Goal: Task Accomplishment & Management: Use online tool/utility

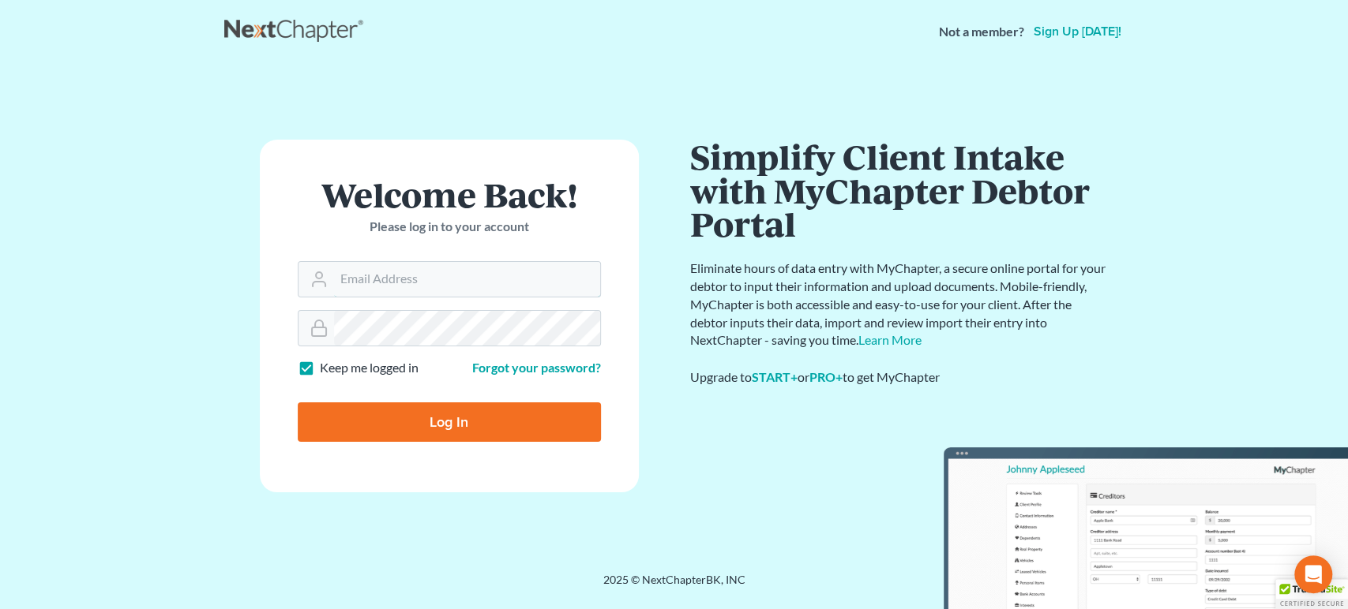
type input "[PERSON_NAME][EMAIL_ADDRESS][DOMAIN_NAME]"
click at [562, 435] on input "Log In" at bounding box center [449, 422] width 303 height 39
type input "Thinking..."
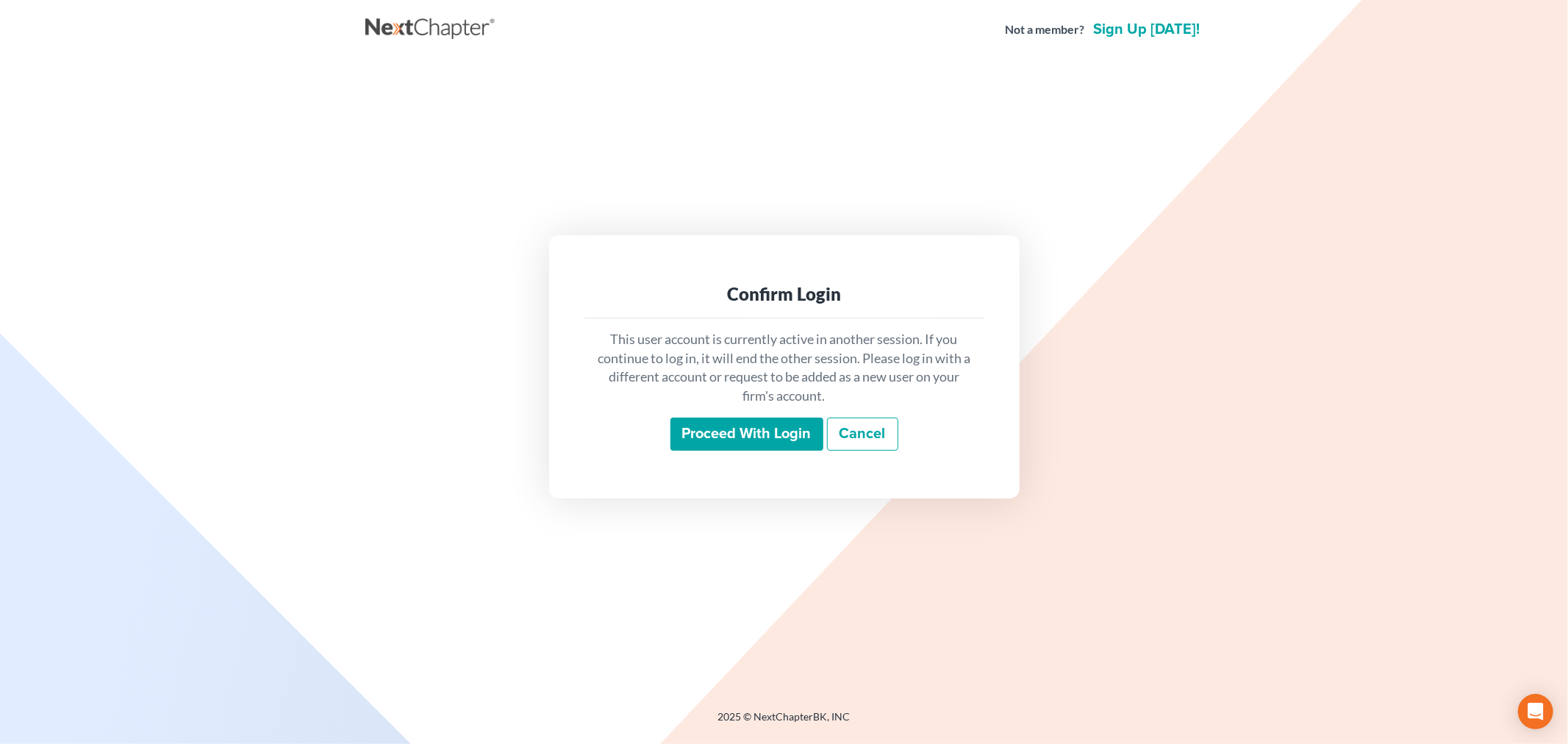
click at [721, 444] on input "Proceed with login" at bounding box center [747, 434] width 153 height 34
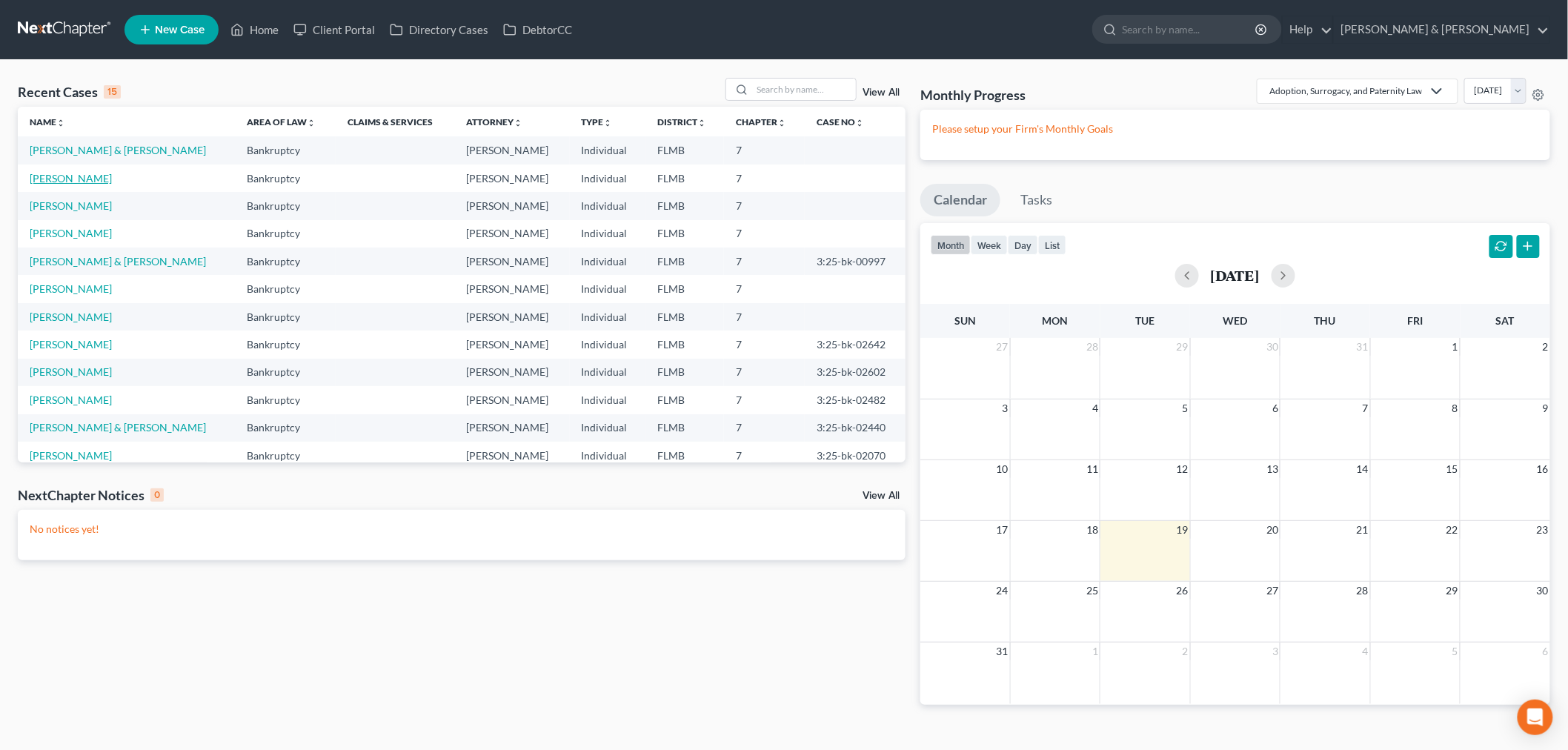
click at [100, 176] on link "Monahan, Matthew" at bounding box center [71, 177] width 83 height 12
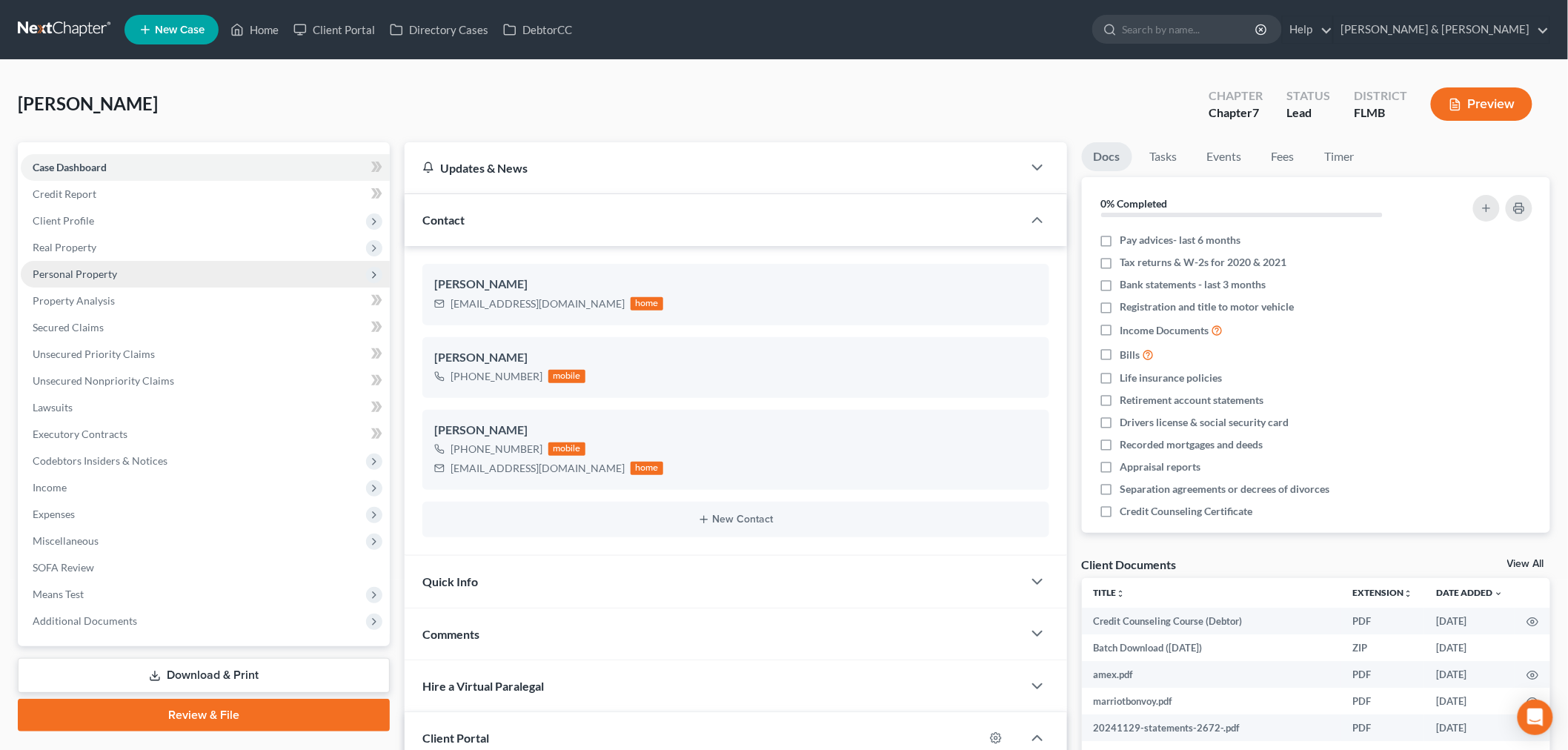
click at [95, 273] on span "Personal Property" at bounding box center [75, 273] width 85 height 12
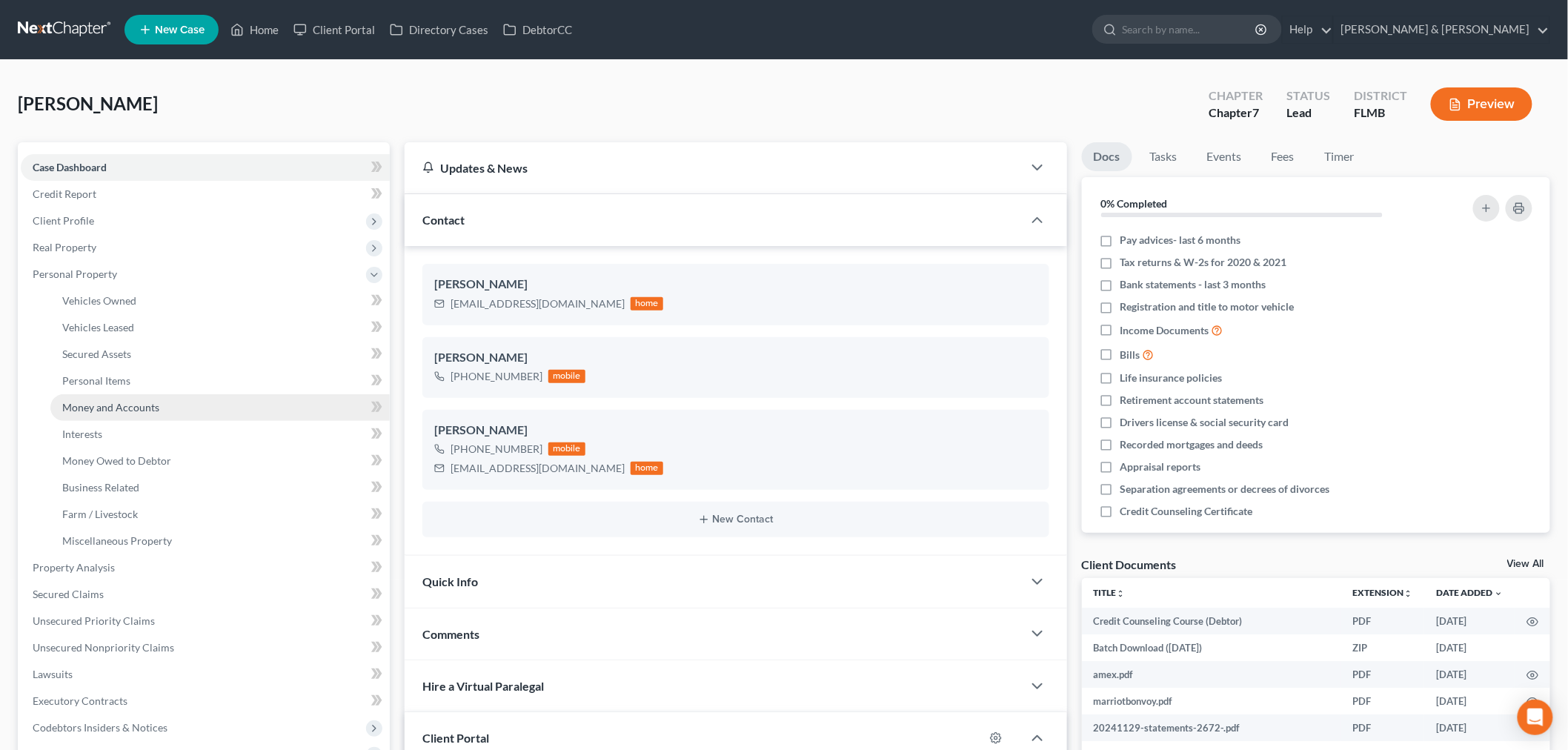
click at [110, 410] on span "Money and Accounts" at bounding box center [110, 406] width 97 height 12
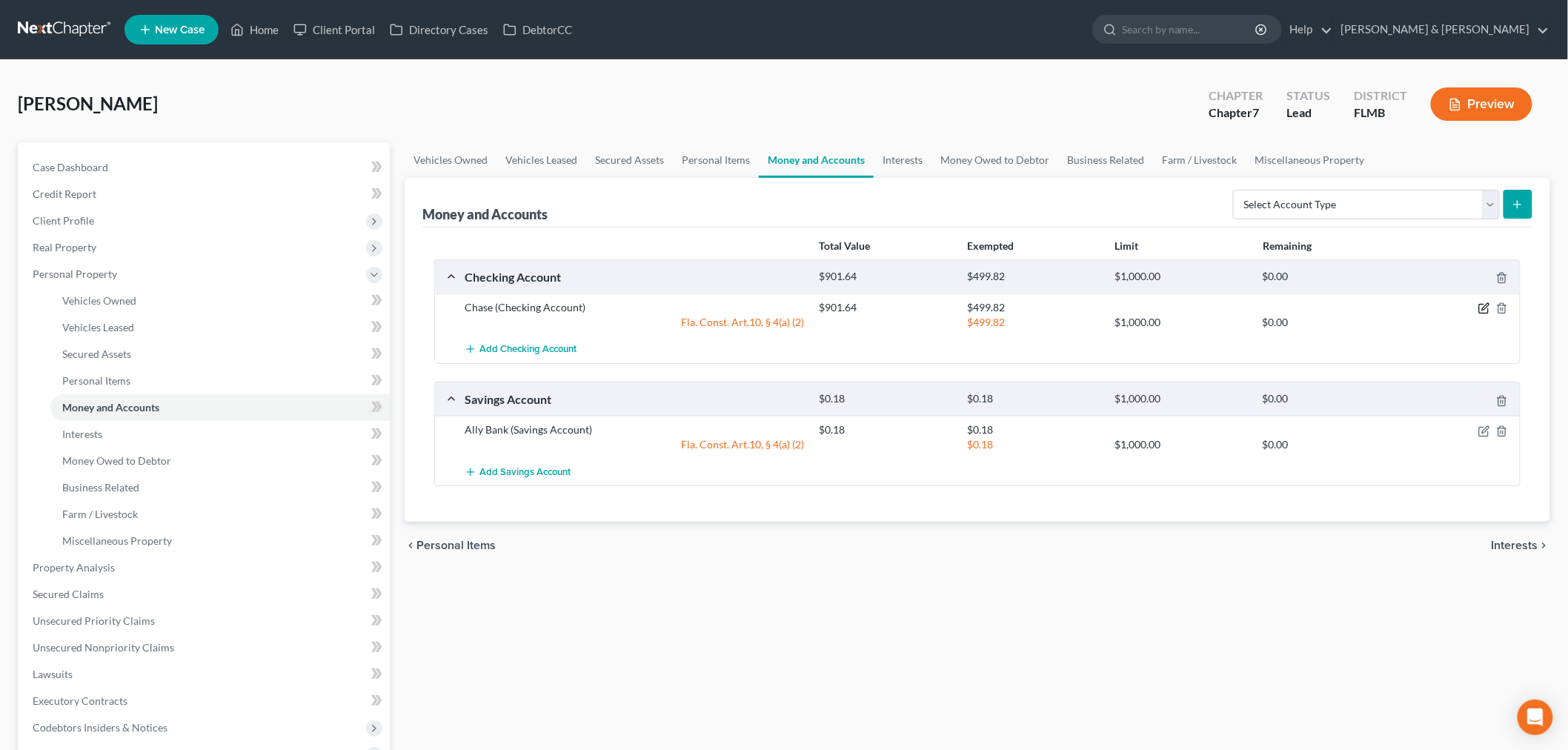
click at [1483, 305] on icon "button" at bounding box center [1484, 308] width 12 height 12
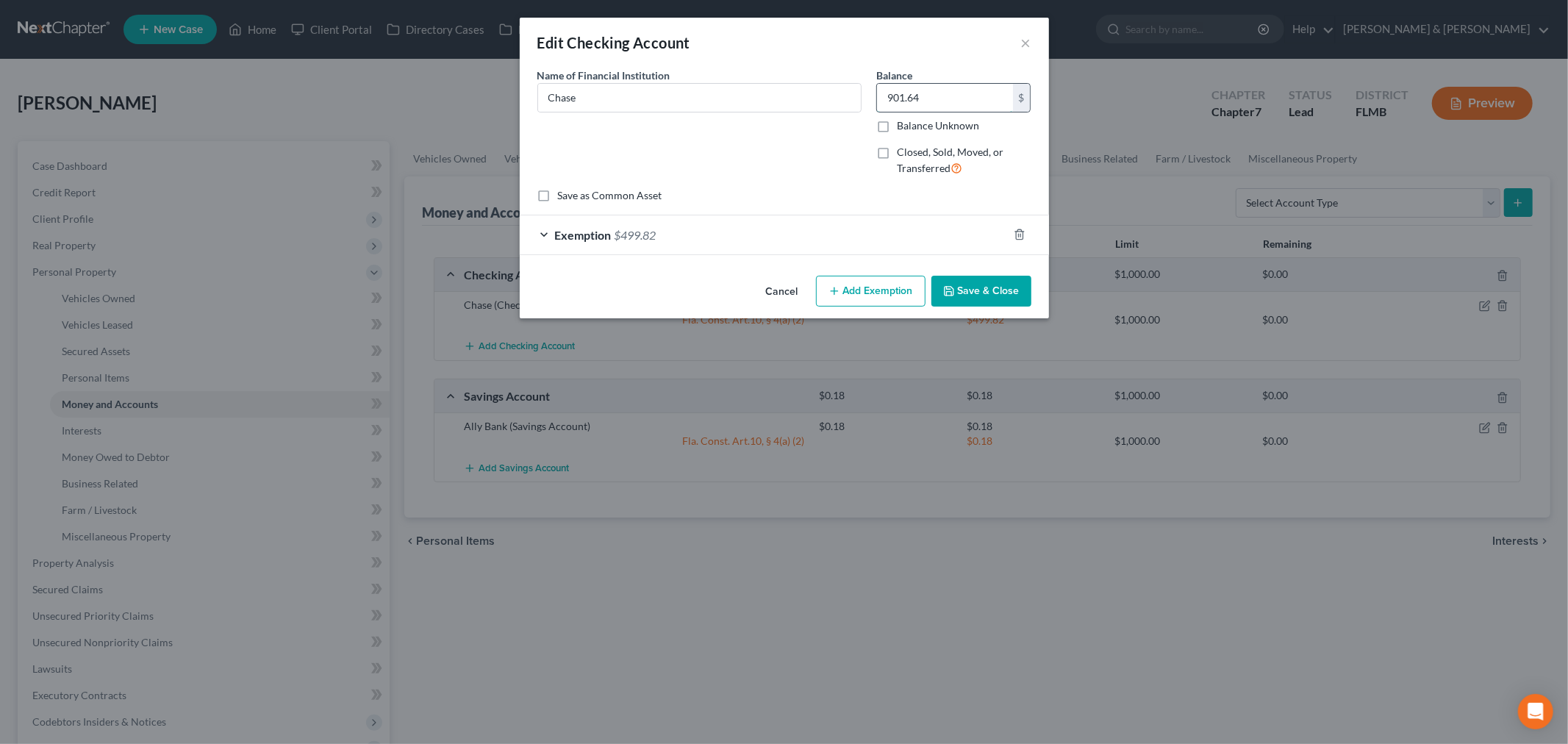
click at [958, 100] on input "901.64" at bounding box center [945, 98] width 136 height 28
type input "55.62"
click at [731, 96] on input "Chase" at bounding box center [699, 98] width 323 height 28
type input "Chase Bank"
click at [744, 223] on div "Exemption $499.82" at bounding box center [764, 235] width 488 height 39
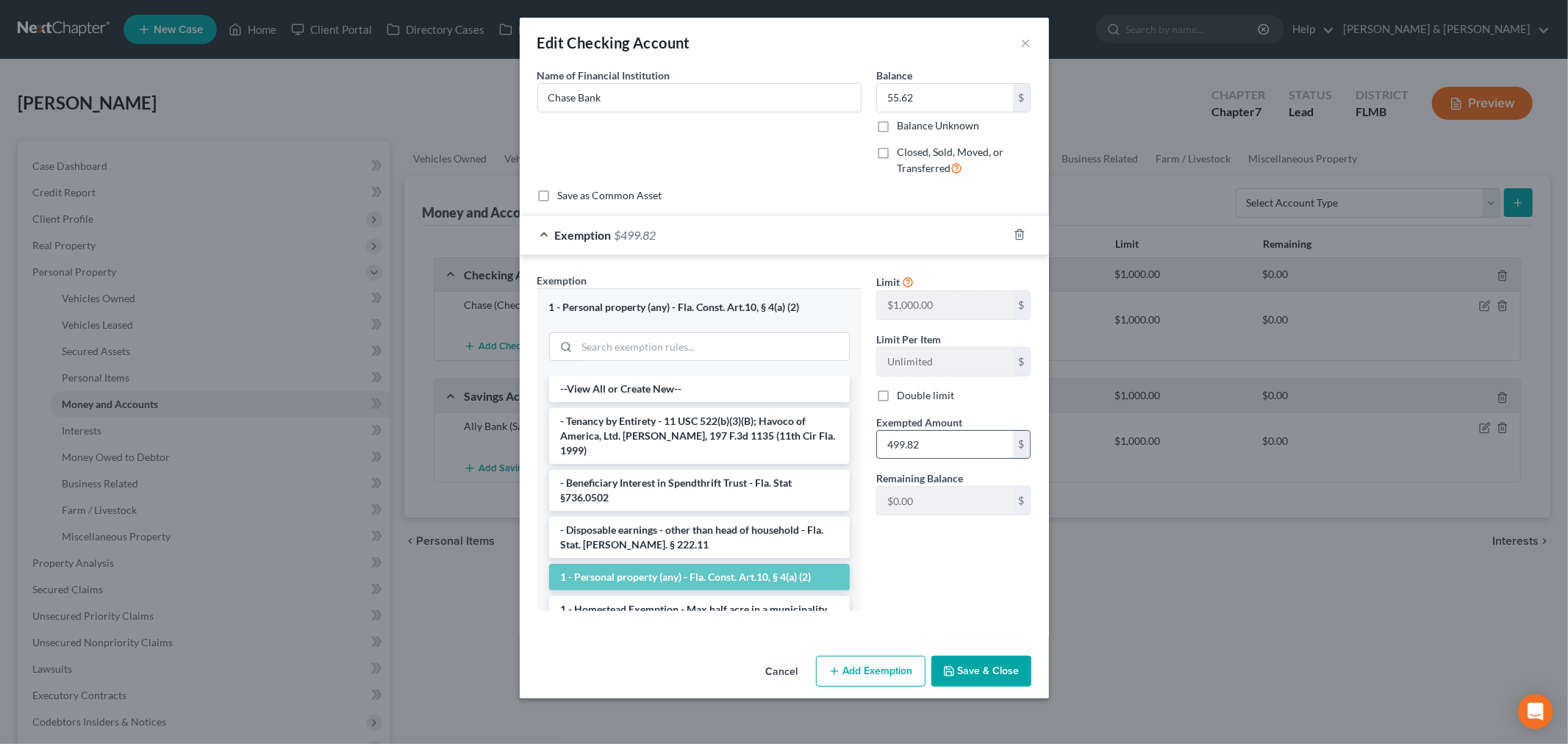
click at [1004, 446] on input "499.82" at bounding box center [945, 445] width 136 height 28
type input "55.62"
click at [985, 617] on div "Limit $1,000.00 $ Limit Per Item Unlimited $ Double limit Exempted Amount * 55.…" at bounding box center [953, 448] width 169 height 350
drag, startPoint x: 983, startPoint y: 670, endPoint x: 1040, endPoint y: 388, distance: 287.7
click at [983, 671] on button "Save & Close" at bounding box center [980, 670] width 100 height 31
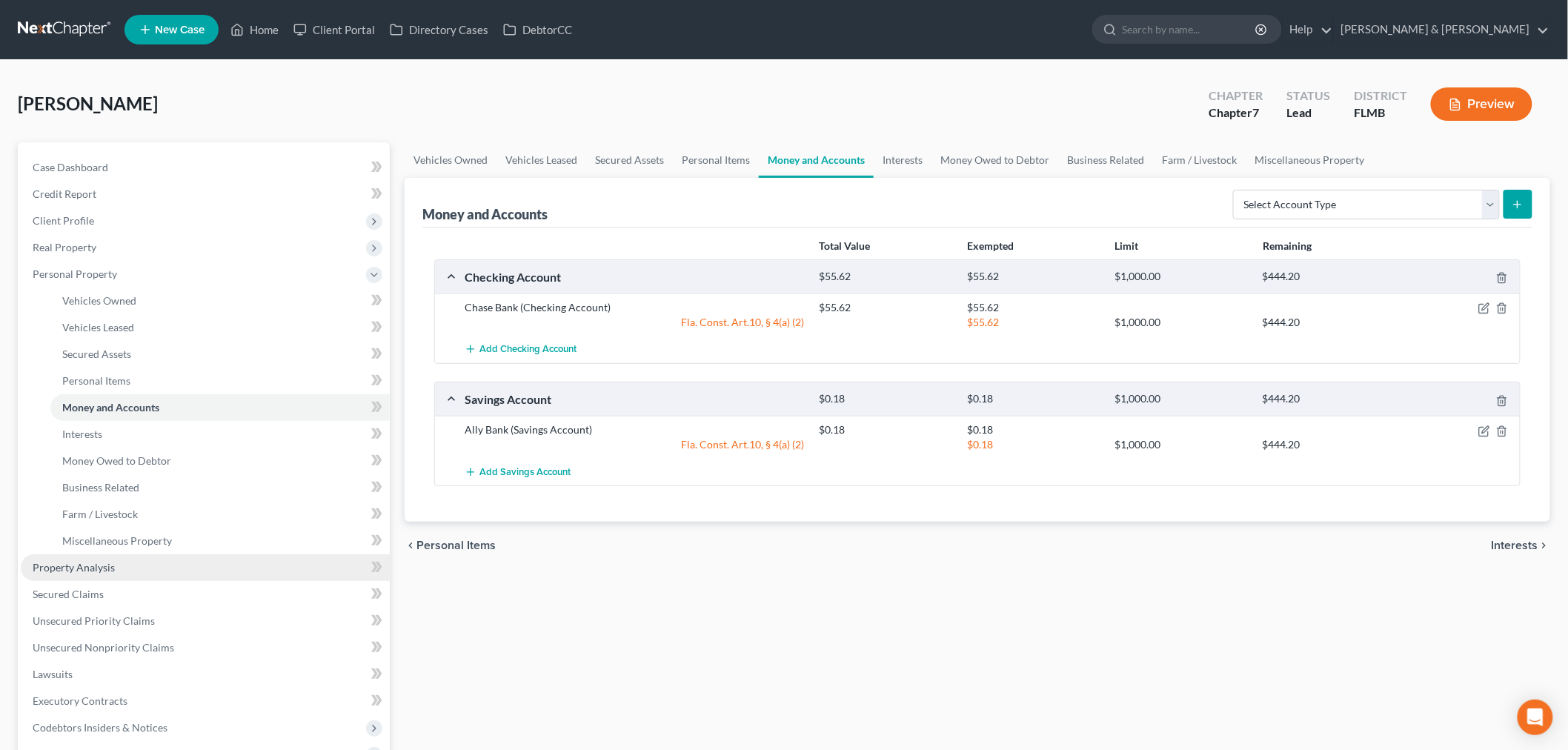
click at [85, 572] on span "Property Analysis" at bounding box center [74, 567] width 83 height 12
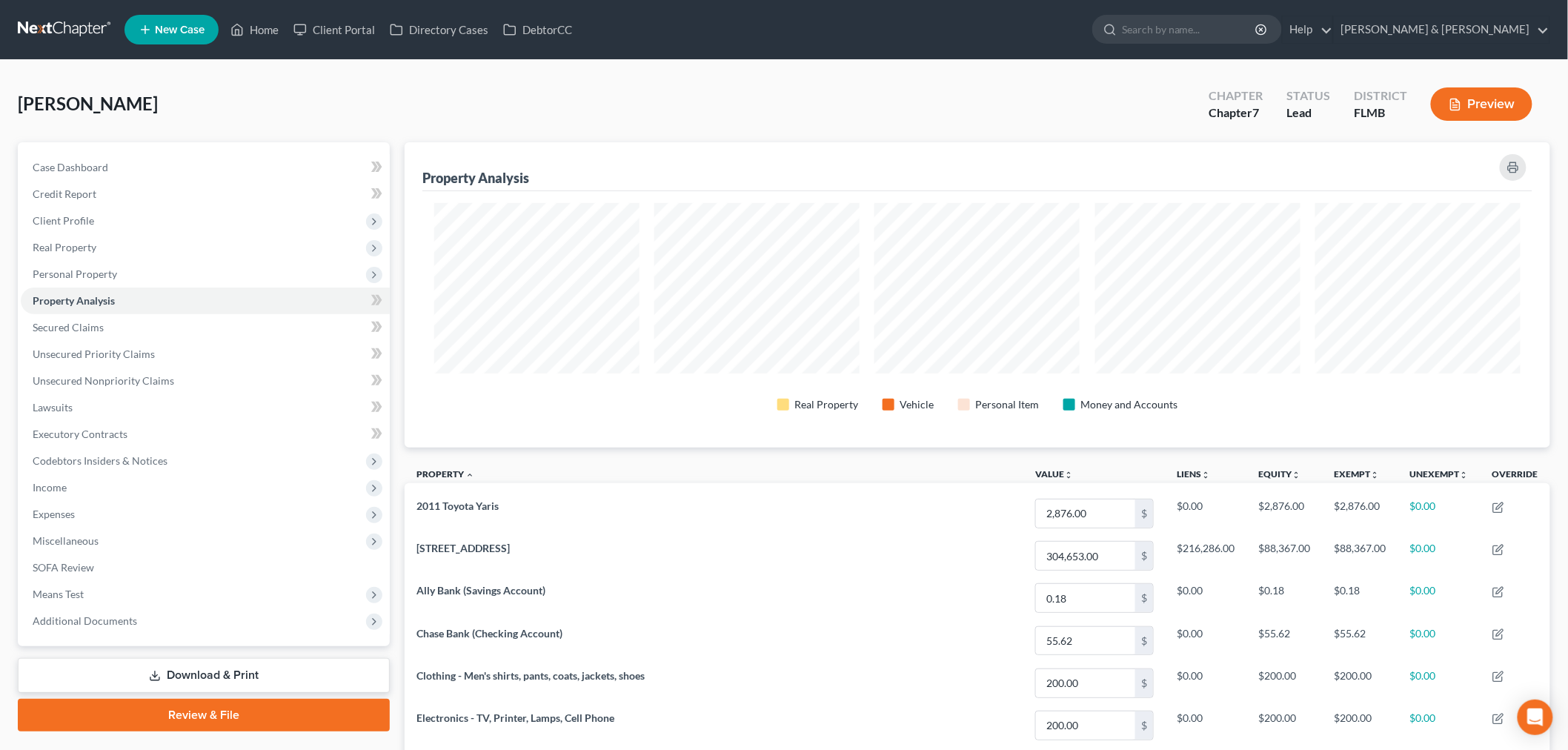
click at [1473, 93] on button "Preview" at bounding box center [1482, 104] width 101 height 34
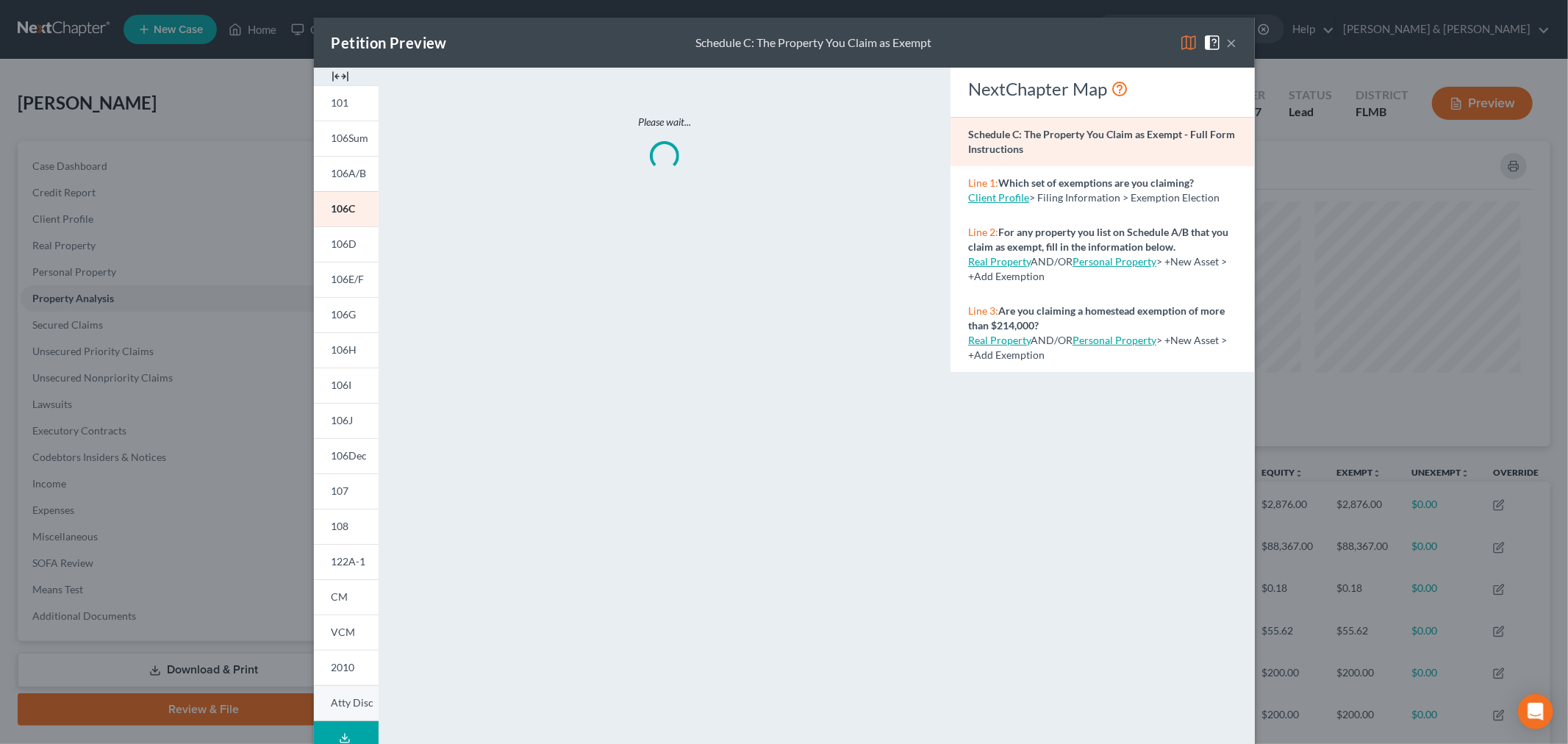
scroll to position [71, 0]
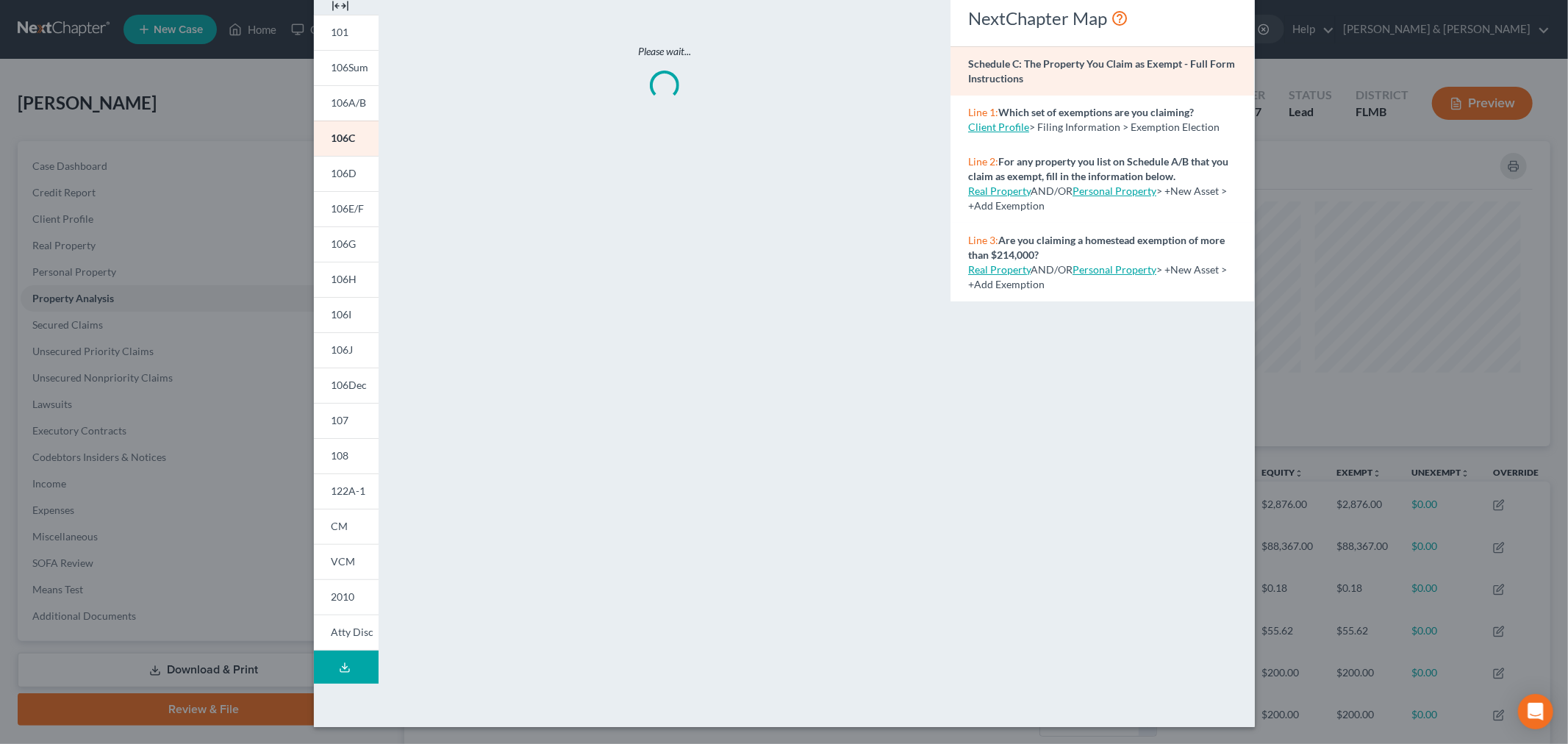
click at [332, 673] on button "Download Draft" at bounding box center [345, 668] width 64 height 34
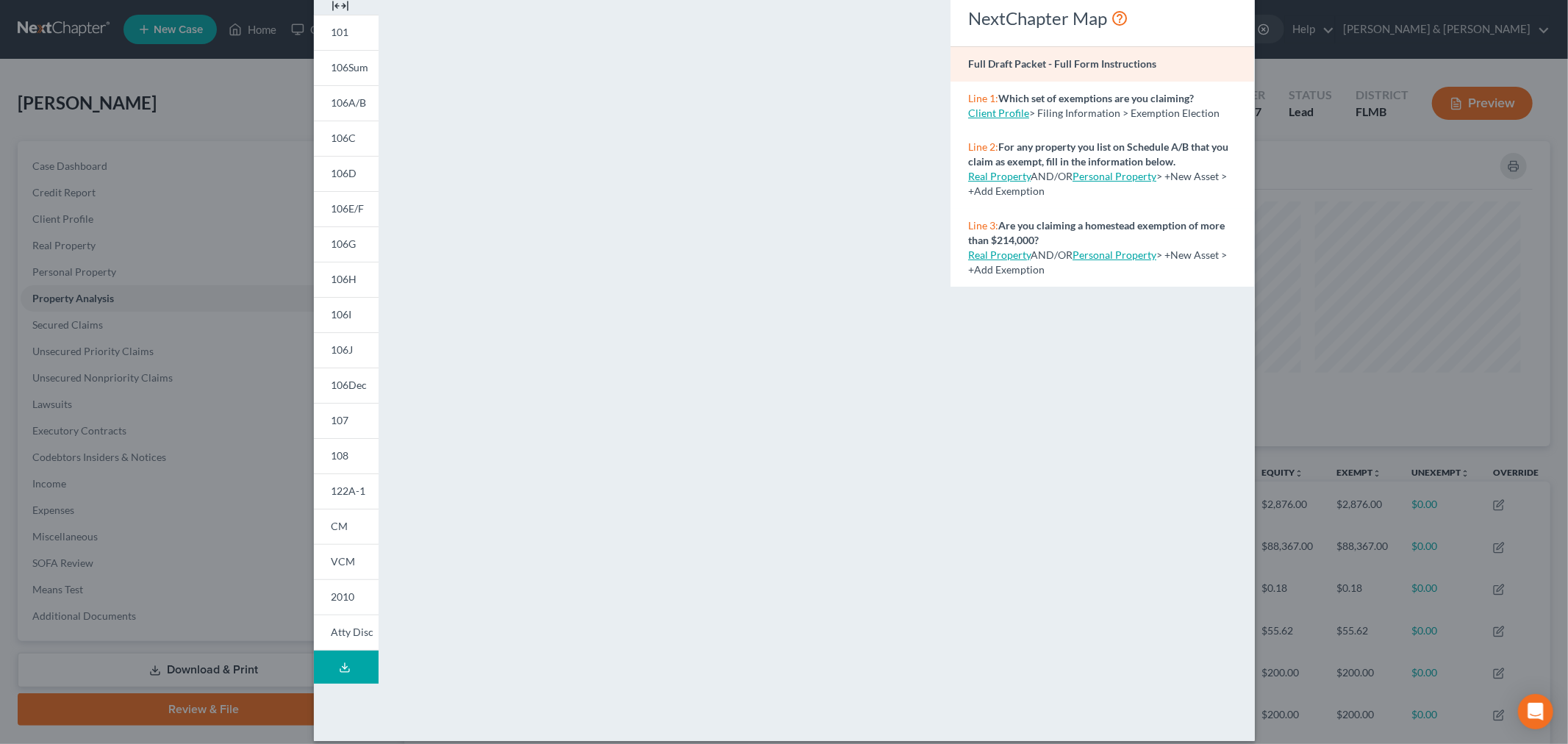
click at [1102, 375] on div "NextChapter Map Full Draft Packet - Full Form Instructions Line 1: Which set of…" at bounding box center [1102, 362] width 318 height 730
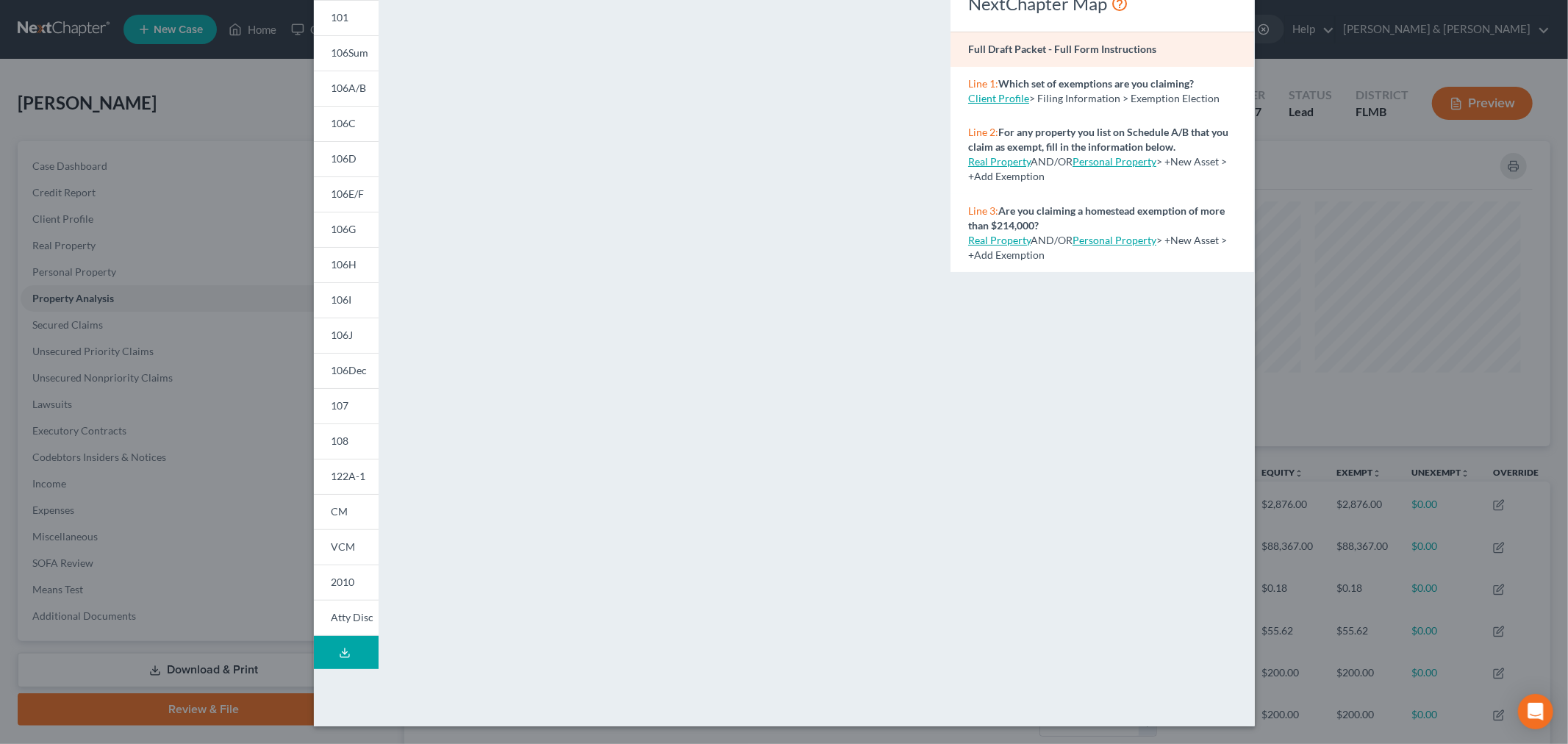
click at [341, 647] on icon at bounding box center [345, 653] width 12 height 12
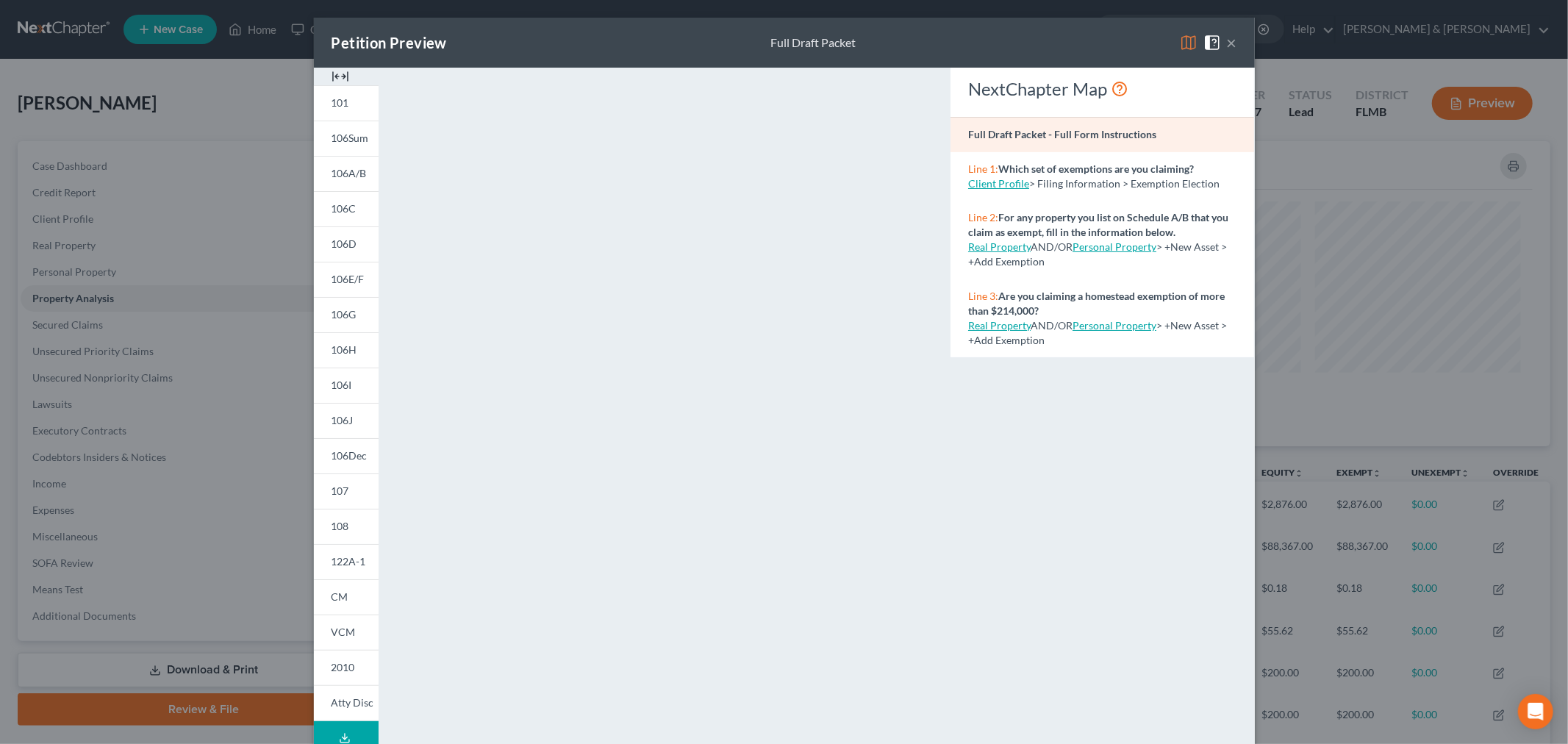
click at [349, 738] on button "Download Draft" at bounding box center [345, 737] width 64 height 34
